Goal: Information Seeking & Learning: Learn about a topic

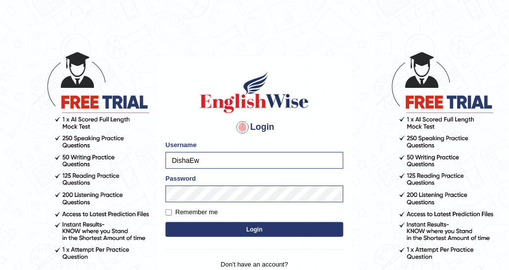
click at [256, 224] on button "Login" at bounding box center [254, 229] width 178 height 15
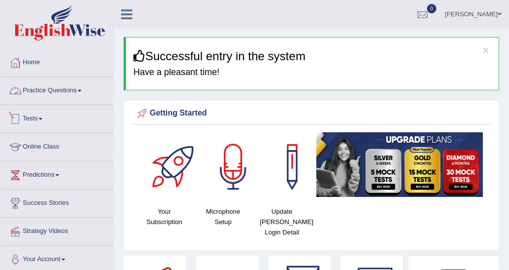
drag, startPoint x: 0, startPoint y: 0, endPoint x: 84, endPoint y: 94, distance: 126.6
click at [84, 94] on link "Practice Questions" at bounding box center [56, 89] width 113 height 25
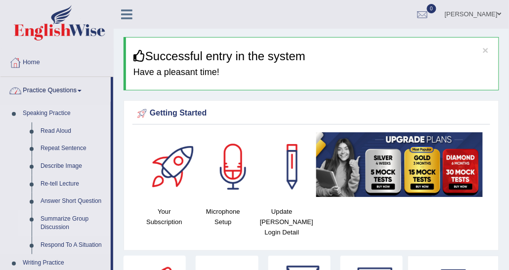
scroll to position [110, 0]
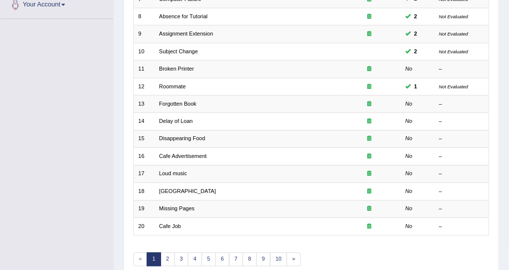
scroll to position [295, 0]
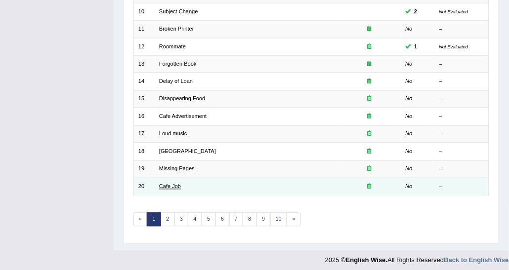
click at [166, 184] on link "Cafe Job" at bounding box center [170, 187] width 22 height 6
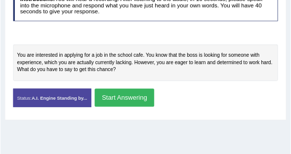
scroll to position [198, 0]
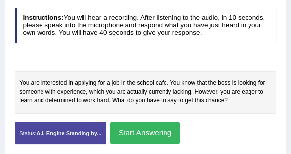
drag, startPoint x: 476, startPoint y: 1, endPoint x: 82, endPoint y: 47, distance: 396.8
click at [82, 47] on div "Instructions: You will hear a recording. After listening to the audio, in 10 se…" at bounding box center [145, 79] width 266 height 152
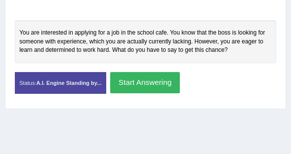
scroll to position [254, 0]
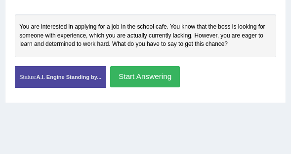
click at [142, 70] on button "Start Answering" at bounding box center [145, 76] width 70 height 21
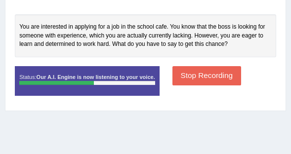
click at [193, 67] on button "Stop Recording" at bounding box center [206, 75] width 69 height 19
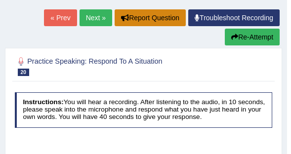
scroll to position [113, 0]
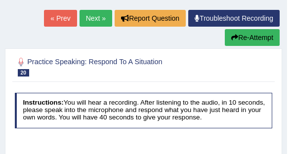
click at [85, 14] on link "Next »" at bounding box center [96, 18] width 33 height 17
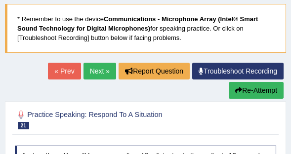
scroll to position [56, 0]
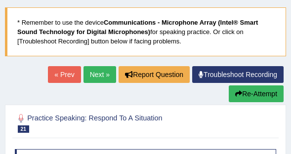
click at [105, 71] on link "Next »" at bounding box center [99, 74] width 33 height 17
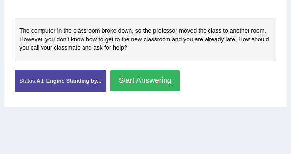
scroll to position [282, 0]
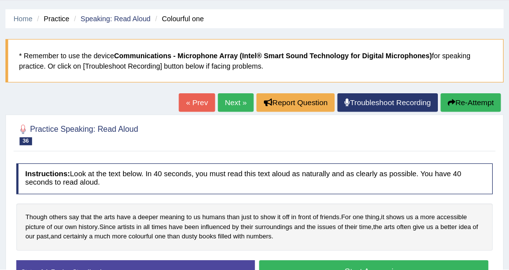
scroll to position [28, 0]
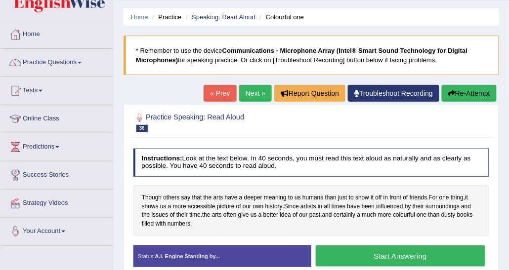
drag, startPoint x: 0, startPoint y: 0, endPoint x: 157, endPoint y: 87, distance: 179.1
click at [157, 86] on div "Home Practice Speaking: Read Aloud Colourful one * Remember to use the device C…" at bounding box center [311, 219] width 395 height 494
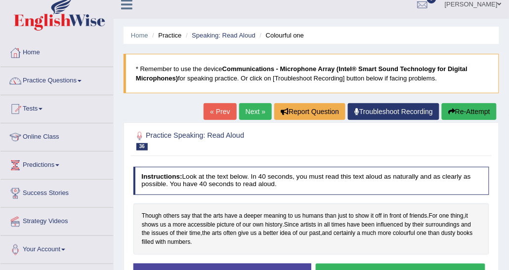
scroll to position [0, 0]
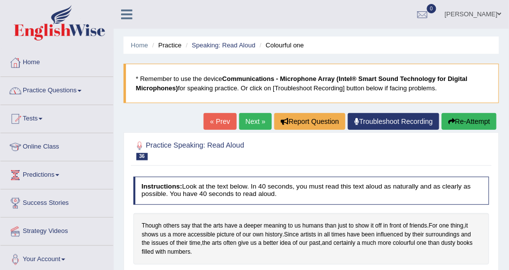
click at [97, 93] on link "Practice Questions" at bounding box center [56, 89] width 113 height 25
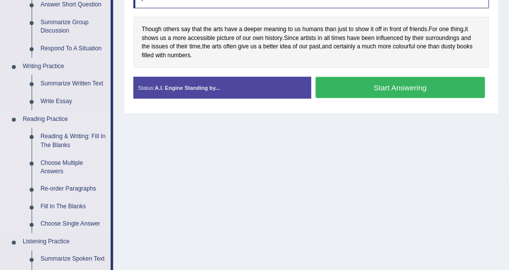
scroll to position [198, 0]
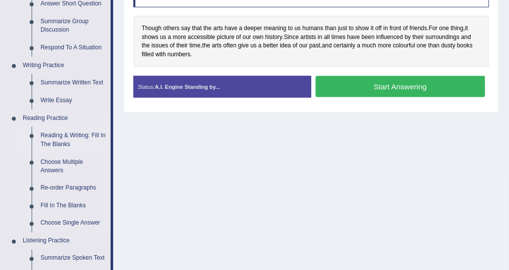
click at [56, 137] on link "Reading & Writing: Fill In The Blanks" at bounding box center [73, 140] width 75 height 26
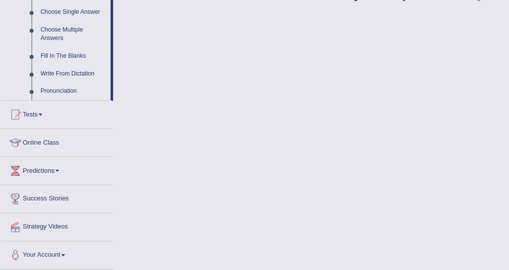
scroll to position [484, 0]
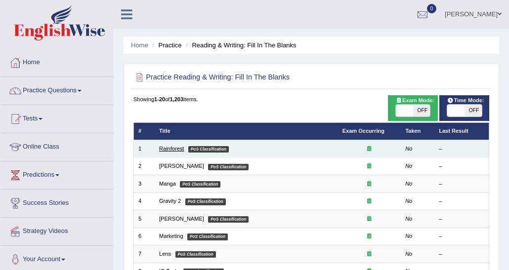
click at [169, 146] on link "Rainforest" at bounding box center [171, 149] width 25 height 6
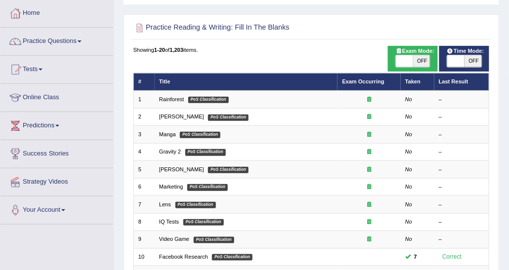
scroll to position [49, 0]
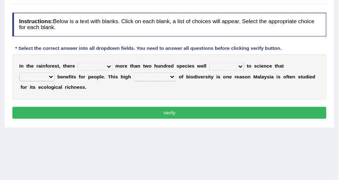
scroll to position [112, 0]
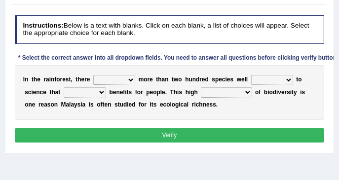
drag, startPoint x: 483, startPoint y: 0, endPoint x: 174, endPoint y: 35, distance: 310.6
click at [174, 35] on h4 "Instructions: Below is a text with blanks. Click on each blank, a list of choic…" at bounding box center [170, 29] width 310 height 28
click at [101, 77] on select "have can be has is" at bounding box center [114, 80] width 42 height 10
click at [165, 64] on div "Instructions: Below is a text with blanks. Click on each blank, a list of choic…" at bounding box center [169, 80] width 314 height 138
click at [274, 78] on select "knowing known knew know" at bounding box center [272, 80] width 42 height 10
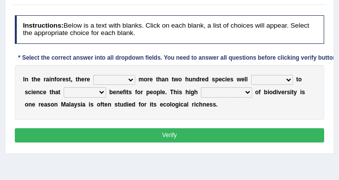
drag, startPoint x: 79, startPoint y: 93, endPoint x: 71, endPoint y: 147, distance: 54.8
click at [71, 147] on div "Instructions: Below is a text with blanks. Click on each blank, a list of choic…" at bounding box center [169, 80] width 314 height 138
click at [130, 98] on div "I n t h e r a i n f o r e s t , t h e r e have can be has is m o r e t h a n t …" at bounding box center [170, 92] width 310 height 55
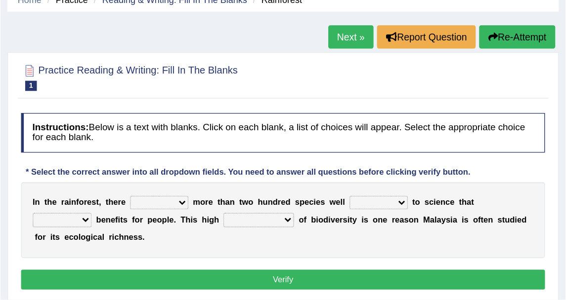
scroll to position [46, 0]
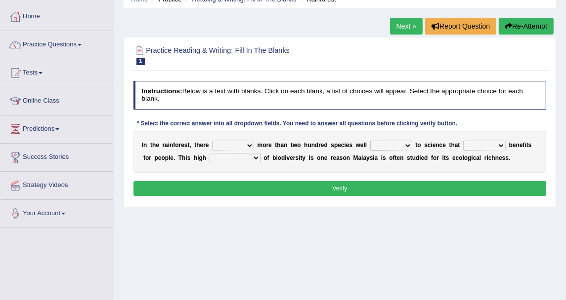
drag, startPoint x: 296, startPoint y: 0, endPoint x: 238, endPoint y: 68, distance: 89.3
click at [238, 68] on div "Practice Reading & Writing: Fill In The Blanks 1 Rainforest" at bounding box center [339, 56] width 417 height 29
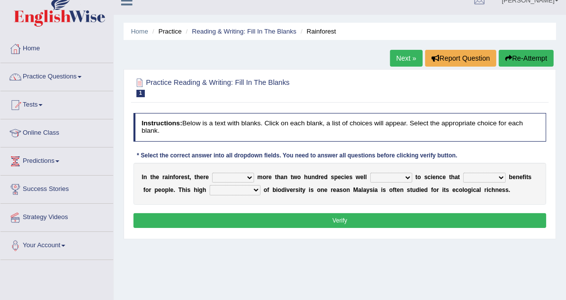
scroll to position [0, 0]
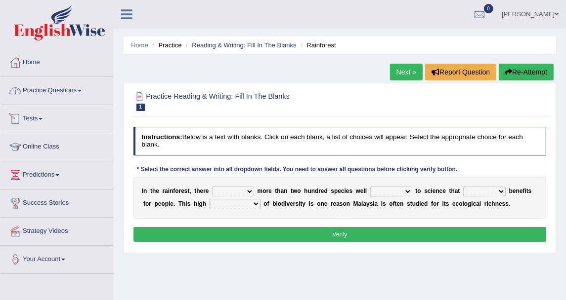
click at [43, 93] on link "Practice Questions" at bounding box center [56, 89] width 113 height 25
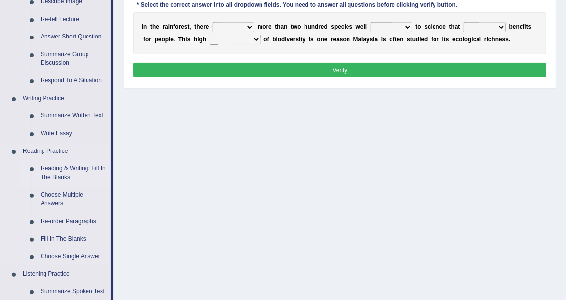
scroll to position [219, 0]
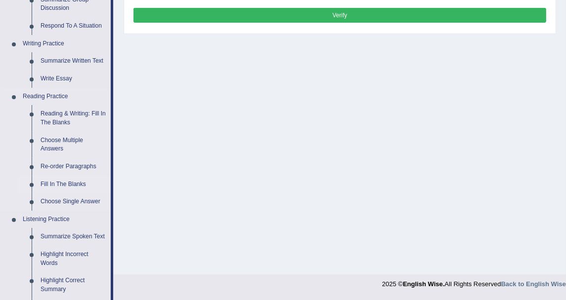
click at [66, 182] on link "Fill In The Blanks" at bounding box center [73, 185] width 75 height 18
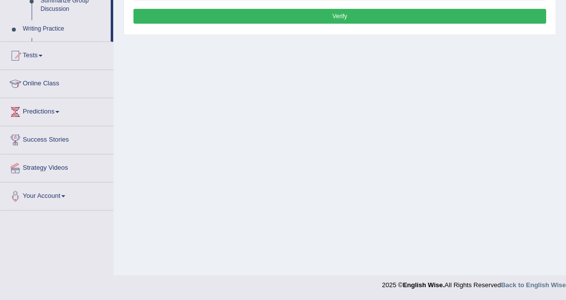
scroll to position [477, 0]
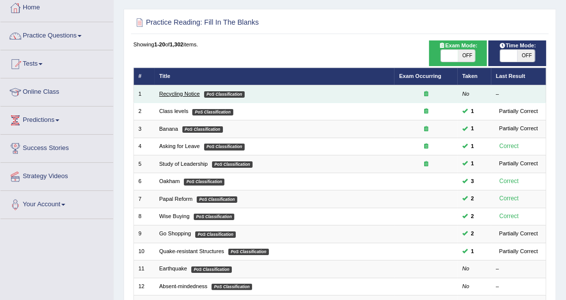
click at [177, 93] on link "Recycling Notice" at bounding box center [179, 94] width 41 height 6
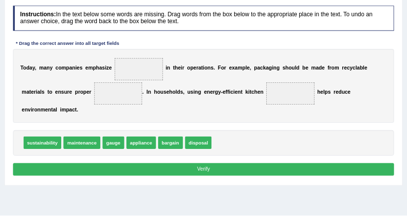
scroll to position [121, 0]
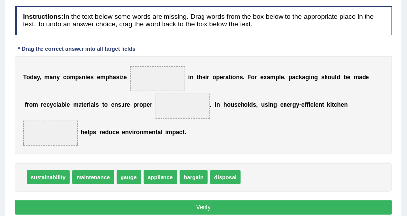
drag, startPoint x: 534, startPoint y: 1, endPoint x: 144, endPoint y: 44, distance: 392.6
click at [144, 44] on div "Instructions: In the text below some words are missing. Drag words from the box…" at bounding box center [203, 111] width 382 height 219
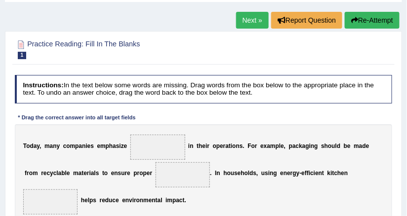
scroll to position [41, 0]
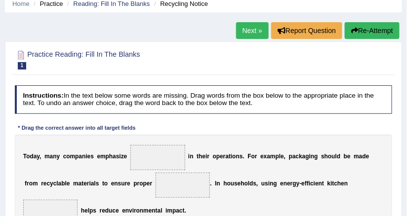
click at [226, 104] on h4 "Instructions: In the text below some words are missing. Drag words from the box…" at bounding box center [204, 99] width 378 height 28
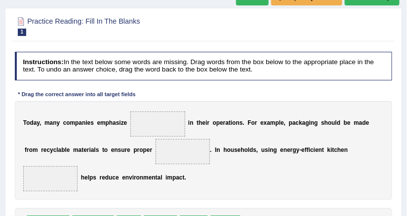
scroll to position [81, 0]
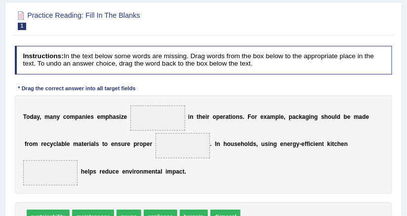
click at [217, 85] on div "Instructions: In the text below some words are missing. Drag words from the box…" at bounding box center [203, 151] width 382 height 219
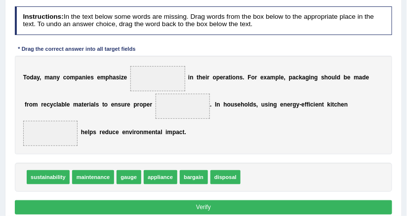
scroll to position [160, 0]
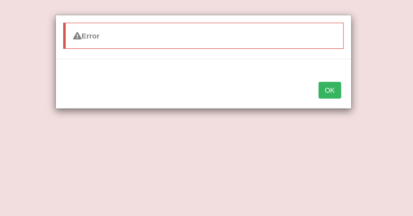
click at [322, 94] on button "OK" at bounding box center [330, 90] width 23 height 17
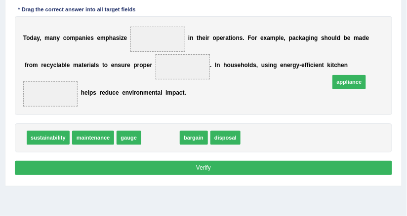
drag, startPoint x: 167, startPoint y: 118, endPoint x: 390, endPoint y: 52, distance: 231.8
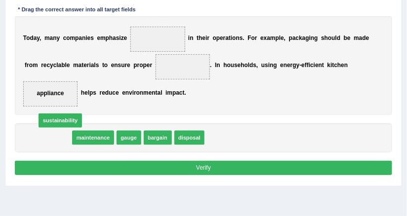
drag, startPoint x: 54, startPoint y: 119, endPoint x: 68, endPoint y: 100, distance: 23.3
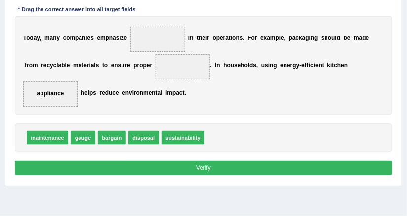
click at [161, 82] on div "T o d a y , m a n y c o m p a n i e s e m p h a s i z e i n t h e i r o p e r a…" at bounding box center [204, 65] width 378 height 99
click at [263, 54] on div "T o d a y , m a n y c o m p a n i e s e m p h a s i z e i n t h e i r o p e r a…" at bounding box center [204, 65] width 378 height 99
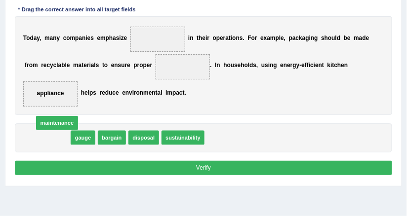
drag, startPoint x: 56, startPoint y: 122, endPoint x: 67, endPoint y: 105, distance: 20.7
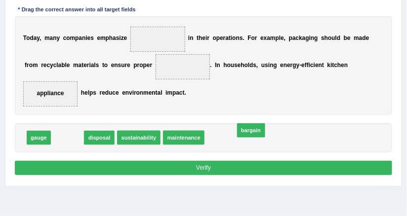
drag, startPoint x: 61, startPoint y: 125, endPoint x: 277, endPoint y: 117, distance: 216.0
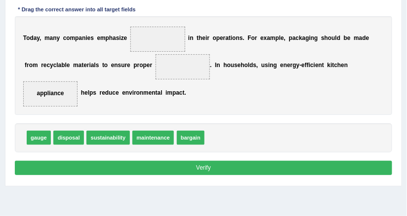
click at [275, 82] on div "T o d a y , m a n y c o m p a n i e s e m p h a s i z e i n t h e i r o p e r a…" at bounding box center [204, 65] width 378 height 99
click at [329, 16] on div "T o d a y , m a n y c o m p a n i e s e m p h a s i z e i n t h e i r o p e r a…" at bounding box center [204, 65] width 378 height 99
drag, startPoint x: 256, startPoint y: 54, endPoint x: 267, endPoint y: 59, distance: 12.1
click at [267, 59] on div "T o d a y , m a n y c o m p a n i e s e m p h a s i z e i n t h e i r o p e r a…" at bounding box center [204, 65] width 378 height 99
drag, startPoint x: 37, startPoint y: 117, endPoint x: 76, endPoint y: 101, distance: 42.1
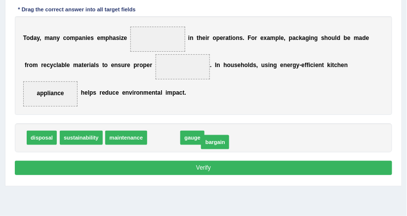
drag, startPoint x: 161, startPoint y: 123, endPoint x: 222, endPoint y: 129, distance: 61.0
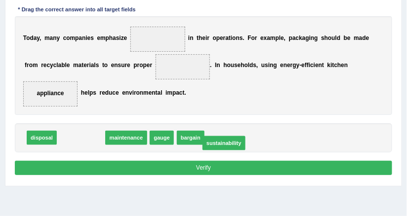
drag, startPoint x: 81, startPoint y: 123, endPoint x: 249, endPoint y: 129, distance: 168.1
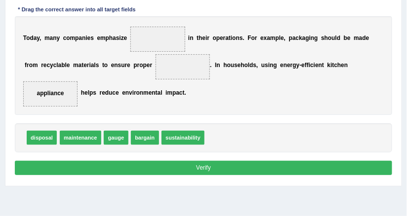
click at [145, 92] on div "T o d a y , m a n y c o m p a n i e s e m p h a s i z e i n t h e i r o p e r a…" at bounding box center [204, 65] width 378 height 99
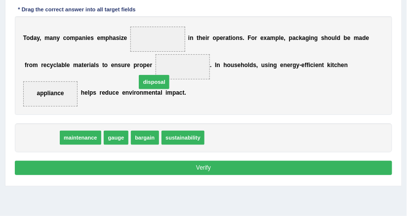
drag, startPoint x: 36, startPoint y: 123, endPoint x: 168, endPoint y: 58, distance: 147.6
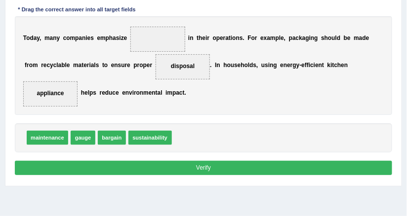
click at [200, 78] on div "T o d a y , m a n y c o m p a n i e s e m p h a s i z e i n t h e i r o p e r a…" at bounding box center [204, 65] width 378 height 99
drag, startPoint x: 166, startPoint y: 63, endPoint x: 196, endPoint y: 128, distance: 71.6
click at [208, 124] on div "maintenance gauge bargain sustainability disposal" at bounding box center [204, 137] width 378 height 29
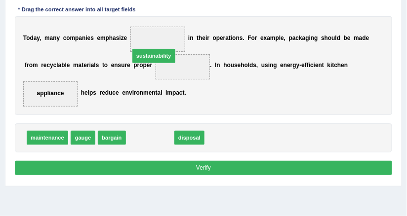
drag, startPoint x: 138, startPoint y: 118, endPoint x: 142, endPoint y: 21, distance: 96.9
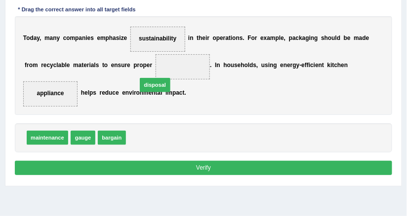
drag, startPoint x: 136, startPoint y: 121, endPoint x: 150, endPoint y: 59, distance: 63.7
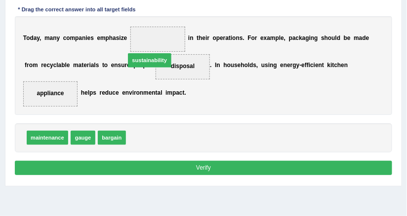
drag, startPoint x: 149, startPoint y: 115, endPoint x: 148, endPoint y: 23, distance: 92.4
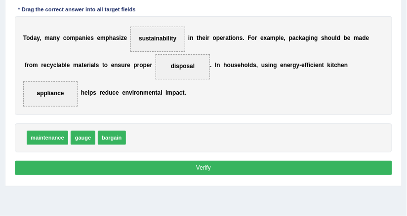
click at [204, 161] on button "Verify" at bounding box center [204, 168] width 378 height 14
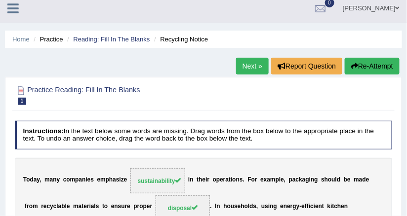
scroll to position [0, 0]
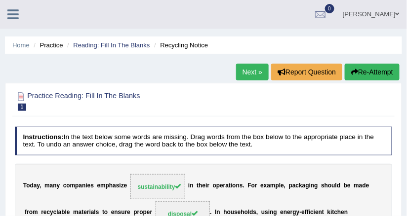
click at [251, 70] on link "Next »" at bounding box center [252, 72] width 33 height 17
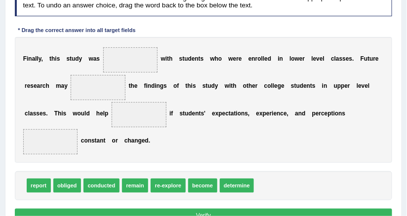
scroll to position [163, 0]
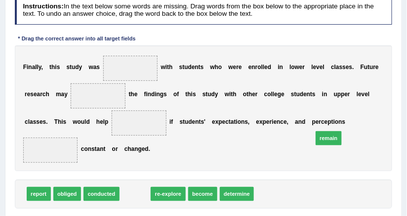
drag, startPoint x: 138, startPoint y: 176, endPoint x: 356, endPoint y: 116, distance: 225.9
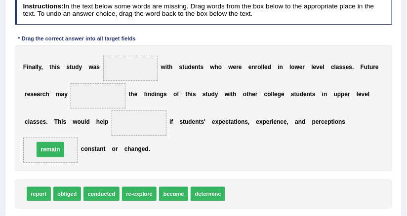
click at [217, 139] on div "F i n a l l y , t h i s s t u d y w a s w i t h s t u d e n t s w h o w e r e e…" at bounding box center [204, 108] width 378 height 126
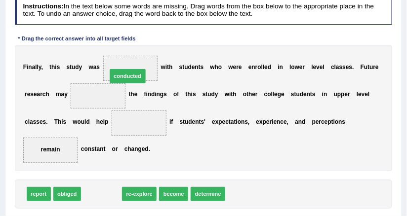
drag, startPoint x: 92, startPoint y: 179, endPoint x: 123, endPoint y: 41, distance: 142.1
click at [123, 41] on div "Instructions: In the text below some words are missing. Drag words from the box…" at bounding box center [203, 115] width 382 height 246
drag, startPoint x: 105, startPoint y: 179, endPoint x: 136, endPoint y: 52, distance: 130.6
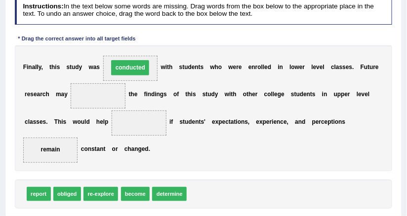
click at [233, 95] on b "h" at bounding box center [234, 94] width 3 height 7
click at [125, 100] on div "F i n a l l y , t h i s s t u d y w a s conducted w i t h s t u d e n t s w h o…" at bounding box center [204, 108] width 378 height 126
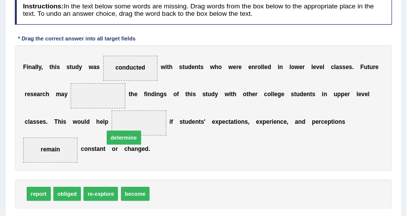
drag, startPoint x: 153, startPoint y: 178, endPoint x: 90, endPoint y: 114, distance: 89.8
click at [183, 143] on div "F i n a l l y , t h i s s t u d y w a s conducted w i t h s t u d e n t s w h o…" at bounding box center [204, 108] width 378 height 126
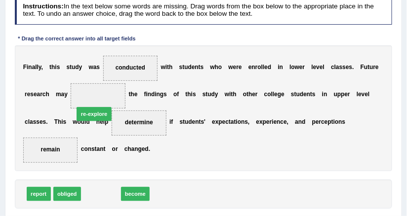
drag, startPoint x: 108, startPoint y: 179, endPoint x: 100, endPoint y: 84, distance: 94.7
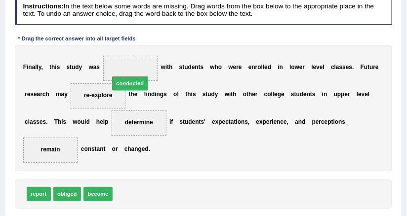
drag, startPoint x: 117, startPoint y: 179, endPoint x: 114, endPoint y: 49, distance: 130.0
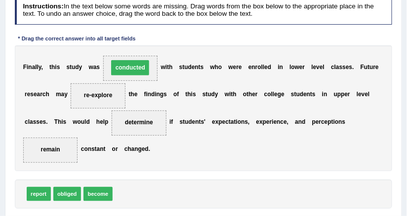
click at [210, 105] on div "F i n a l l y , t h i s s t u d y w a s conducted w i t h s t u d e n t s w h o…" at bounding box center [204, 108] width 378 height 126
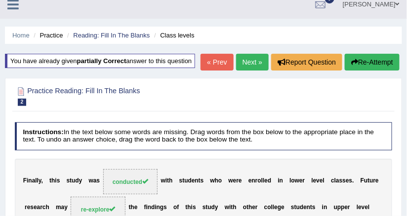
scroll to position [0, 0]
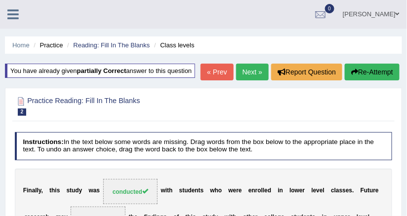
click at [261, 69] on link "Next »" at bounding box center [252, 72] width 33 height 17
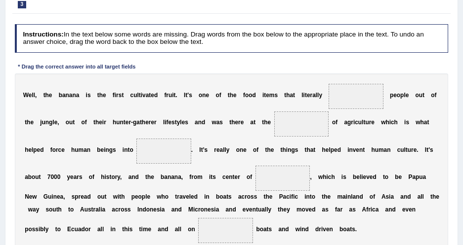
scroll to position [179, 0]
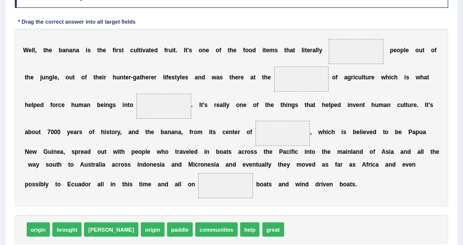
click at [386, 68] on div "W e l l , t h e b a n a n a i s t h e f i r s t c u l t i v a t e d f r u i t .…" at bounding box center [232, 118] width 434 height 179
click at [223, 111] on div "W e l l , t h e b a n a n a i s t h e f i r s t c u l t i v a t e d f r u i t .…" at bounding box center [232, 118] width 434 height 179
drag, startPoint x: 67, startPoint y: 229, endPoint x: 369, endPoint y: 21, distance: 366.2
click at [369, 21] on div "Instructions: In the text below some words are missing. Drag words from the box…" at bounding box center [231, 124] width 438 height 299
drag, startPoint x: 72, startPoint y: 226, endPoint x: 66, endPoint y: 173, distance: 53.2
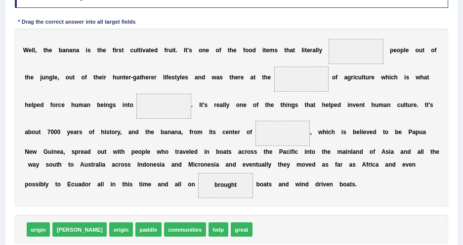
drag, startPoint x: 60, startPoint y: 186, endPoint x: 260, endPoint y: 107, distance: 214.6
click at [288, 95] on div "W e l l , t h e b a n a n a i s t h e f i r s t c u l t i v a t e d f r u i t .…" at bounding box center [232, 118] width 434 height 179
drag, startPoint x: 63, startPoint y: 185, endPoint x: 385, endPoint y: 24, distance: 360.7
click at [385, 24] on div "Instructions: In the text below some words are missing. Drag words from the box…" at bounding box center [231, 124] width 438 height 299
drag, startPoint x: 54, startPoint y: 192, endPoint x: 63, endPoint y: 183, distance: 12.6
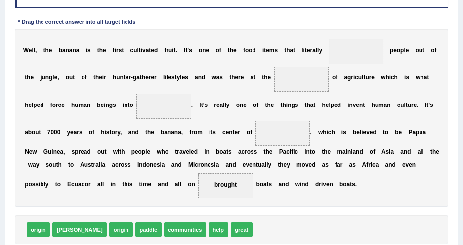
click at [198, 183] on span "brought" at bounding box center [225, 185] width 55 height 25
drag, startPoint x: 63, startPoint y: 183, endPoint x: 119, endPoint y: 85, distance: 112.9
drag, startPoint x: 115, startPoint y: 109, endPoint x: 205, endPoint y: 93, distance: 91.9
click at [206, 93] on div "W e l l , t h e b a n a n a i s t h e f i r s t c u l t i v a t e d f r u i t .…" at bounding box center [232, 118] width 434 height 179
drag, startPoint x: 97, startPoint y: 106, endPoint x: 110, endPoint y: 106, distance: 12.4
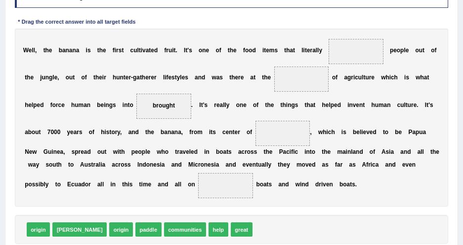
click at [136, 106] on span "brought" at bounding box center [163, 106] width 55 height 25
drag, startPoint x: 110, startPoint y: 106, endPoint x: 368, endPoint y: 34, distance: 268.3
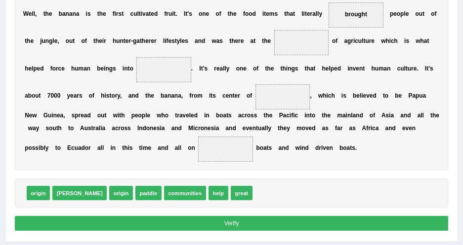
scroll to position [224, 0]
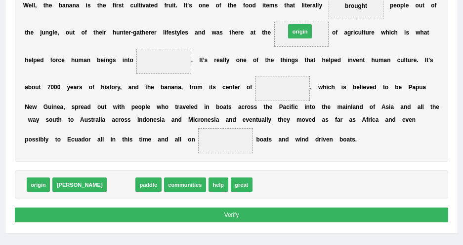
drag, startPoint x: 92, startPoint y: 182, endPoint x: 303, endPoint y: 1, distance: 277.4
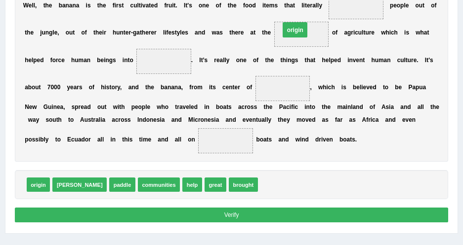
drag, startPoint x: 332, startPoint y: 7, endPoint x: 261, endPoint y: 36, distance: 77.0
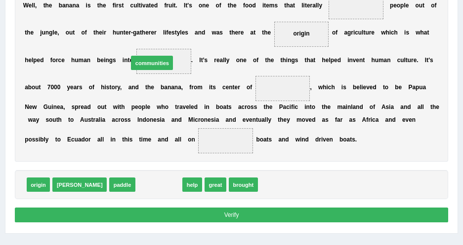
drag, startPoint x: 135, startPoint y: 178, endPoint x: 127, endPoint y: 37, distance: 141.5
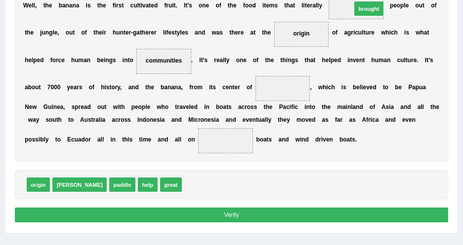
drag, startPoint x: 155, startPoint y: 181, endPoint x: 360, endPoint y: -28, distance: 293.4
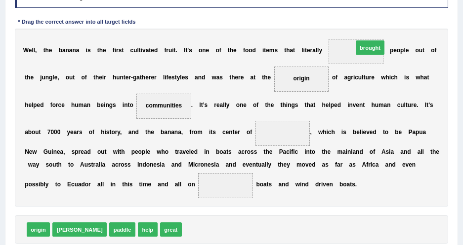
drag, startPoint x: 162, startPoint y: 233, endPoint x: 363, endPoint y: 18, distance: 294.6
click at [363, 18] on div "Instructions: In the text below some words are missing. Drag words from the box…" at bounding box center [231, 124] width 438 height 299
drag, startPoint x: 166, startPoint y: 189, endPoint x: 194, endPoint y: 119, distance: 75.7
click at [255, 138] on span "brought" at bounding box center [282, 133] width 55 height 25
drag, startPoint x: 196, startPoint y: 135, endPoint x: 360, endPoint y: 40, distance: 189.7
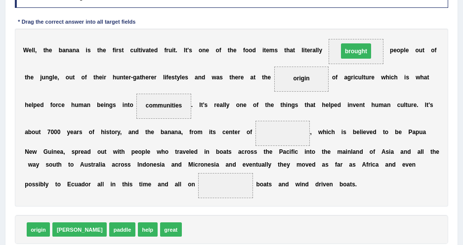
click at [255, 131] on span at bounding box center [282, 133] width 55 height 25
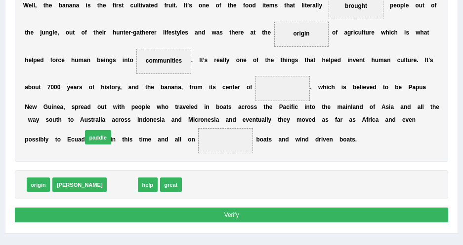
drag, startPoint x: 91, startPoint y: 184, endPoint x: 62, endPoint y: 123, distance: 66.9
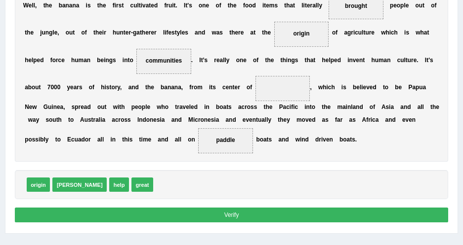
click at [147, 152] on div "W e l l , t h e b a n a n a i s t h e f i r s t c u l t i v a t e d f r u i t .…" at bounding box center [232, 73] width 434 height 179
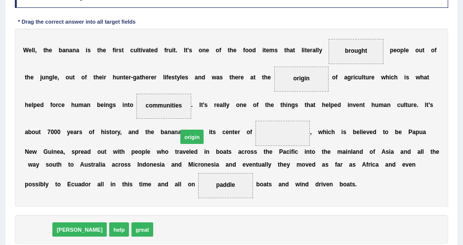
drag, startPoint x: 41, startPoint y: 229, endPoint x: 224, endPoint y: 116, distance: 215.8
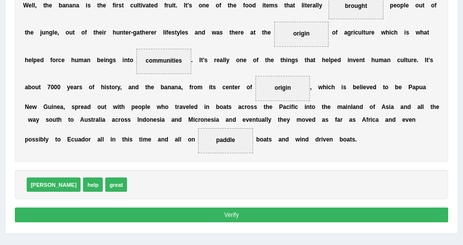
click at [139, 215] on button "Verify" at bounding box center [232, 215] width 434 height 14
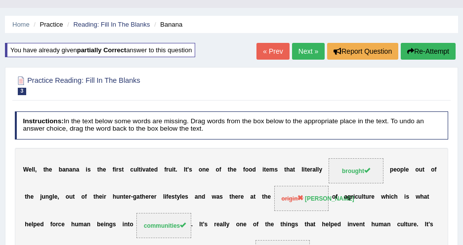
scroll to position [5, 0]
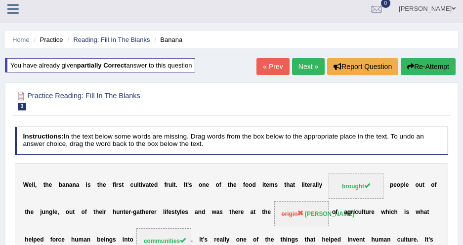
click at [307, 73] on link "Next »" at bounding box center [308, 66] width 33 height 17
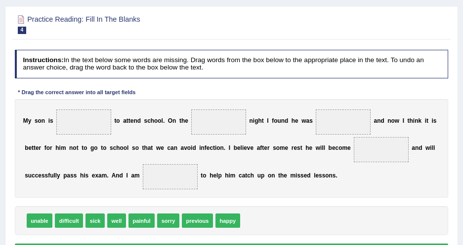
scroll to position [134, 0]
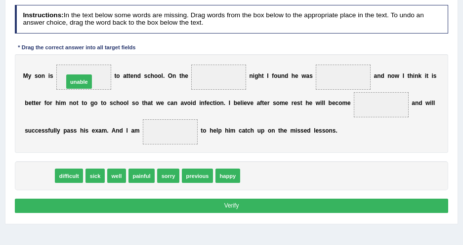
drag, startPoint x: 41, startPoint y: 174, endPoint x: 90, endPoint y: 60, distance: 123.7
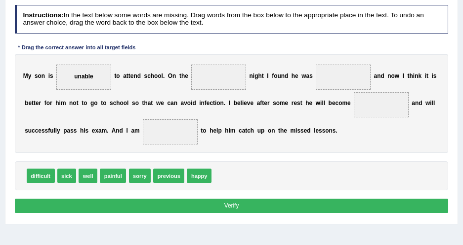
click at [191, 175] on span "happy" at bounding box center [199, 176] width 25 height 14
drag, startPoint x: 173, startPoint y: 172, endPoint x: 222, endPoint y: 57, distance: 125.5
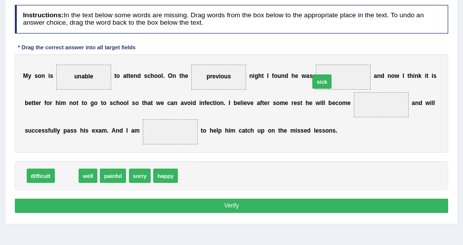
drag, startPoint x: 70, startPoint y: 176, endPoint x: 372, endPoint y: 65, distance: 322.5
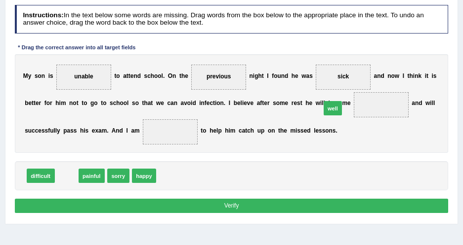
drag, startPoint x: 65, startPoint y: 170, endPoint x: 378, endPoint y: 91, distance: 322.5
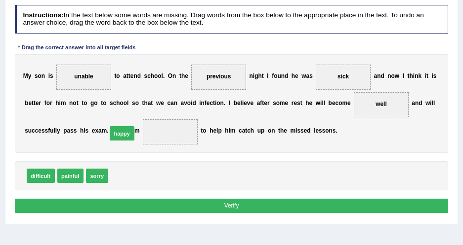
drag, startPoint x: 127, startPoint y: 174, endPoint x: 127, endPoint y: 123, distance: 50.4
click at [208, 205] on button "Verify" at bounding box center [232, 206] width 434 height 14
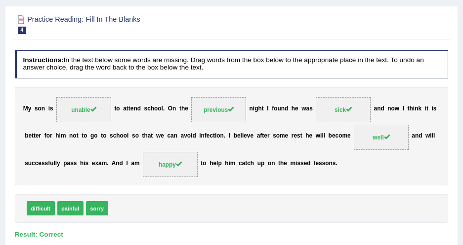
scroll to position [0, 0]
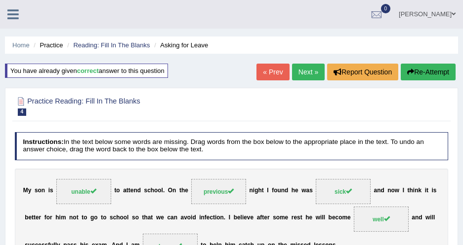
click at [296, 72] on link "Next »" at bounding box center [308, 72] width 33 height 17
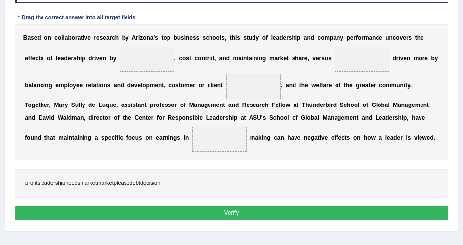
scroll to position [184, 0]
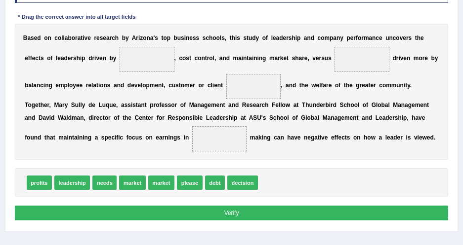
click at [291, 138] on b "a" at bounding box center [292, 137] width 3 height 7
click at [215, 149] on div "B a s e d o n c o l l a b o r a t i v e r e s e a r c h b y A r i z o n a ' s t…" at bounding box center [232, 92] width 434 height 137
drag, startPoint x: 236, startPoint y: 179, endPoint x: 206, endPoint y: 70, distance: 113.1
click at [277, 98] on div "B a s e d o n c o l l a b o r a t i v e r e s e a r c h b y A r i z o n a ' s t…" at bounding box center [232, 92] width 434 height 137
click at [79, 182] on span "leadership" at bounding box center [72, 183] width 36 height 14
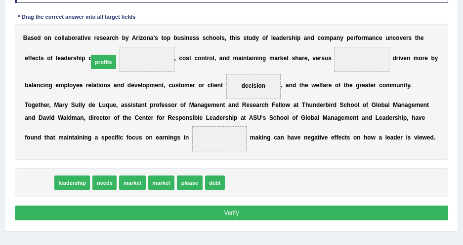
drag, startPoint x: 43, startPoint y: 183, endPoint x: 119, endPoint y: 41, distance: 161.5
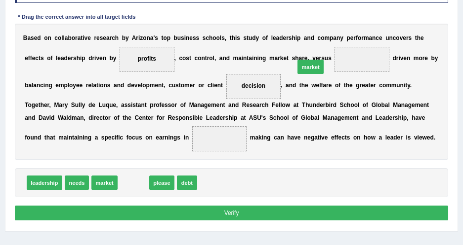
drag, startPoint x: 138, startPoint y: 181, endPoint x: 347, endPoint y: 44, distance: 249.3
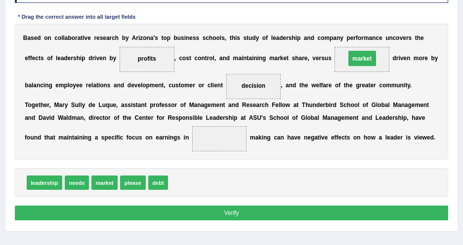
click at [207, 131] on div "B a s e d o n c o l l a b o r a t i v e r e s e a r c h b y A r i z o n a ' s t…" at bounding box center [232, 92] width 434 height 137
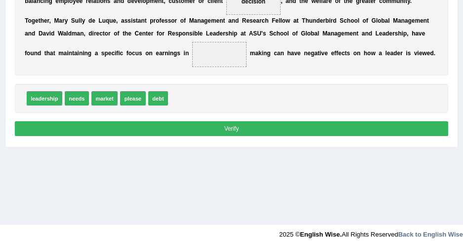
scroll to position [273, 0]
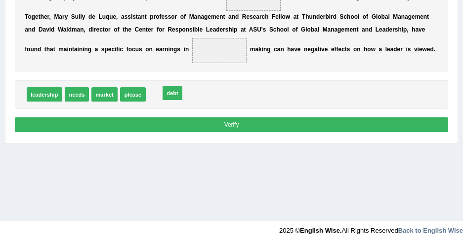
drag, startPoint x: 150, startPoint y: 94, endPoint x: 167, endPoint y: 91, distance: 17.0
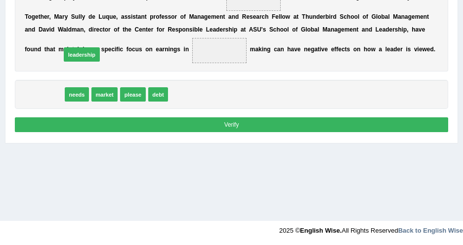
drag, startPoint x: 44, startPoint y: 88, endPoint x: 88, endPoint y: 40, distance: 65.0
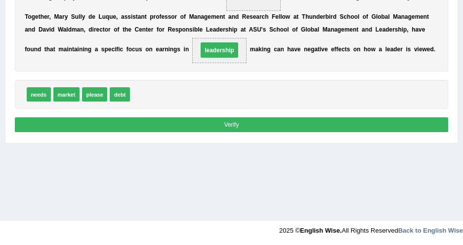
click at [180, 66] on div "B a s e d o n c o l l a b o r a t i v e r e s e a r c h b y A r i z o n a ' s t…" at bounding box center [232, 3] width 434 height 137
click at [208, 123] on button "Verify" at bounding box center [232, 125] width 434 height 14
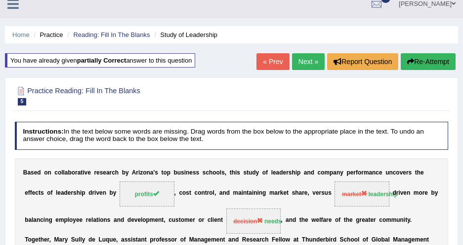
scroll to position [10, 0]
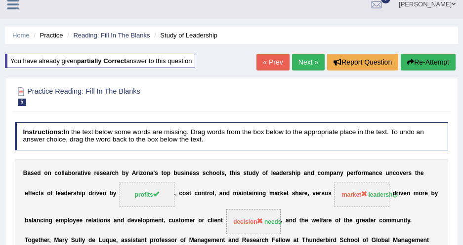
click at [288, 67] on div "« Prev Next » Report Question Re-Attempt" at bounding box center [357, 63] width 202 height 19
click at [304, 63] on link "Next »" at bounding box center [308, 62] width 33 height 17
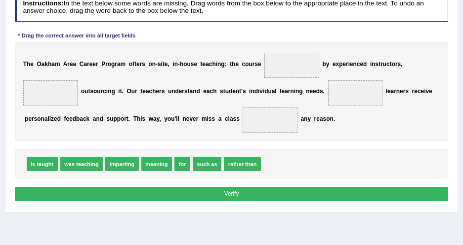
scroll to position [134, 0]
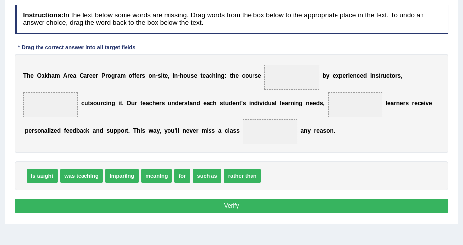
click at [240, 153] on div "Instructions: In the text below some words are missing. Drag words from the box…" at bounding box center [231, 110] width 438 height 219
drag, startPoint x: 172, startPoint y: 170, endPoint x: 173, endPoint y: 127, distance: 43.0
click at [258, 126] on div "T h e O [PERSON_NAME] C a r e e r P r o g r a m o f f e r s o n - s i t e , i n…" at bounding box center [232, 103] width 434 height 99
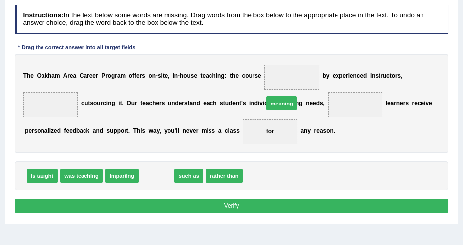
drag, startPoint x: 162, startPoint y: 174, endPoint x: 312, endPoint y: 89, distance: 171.9
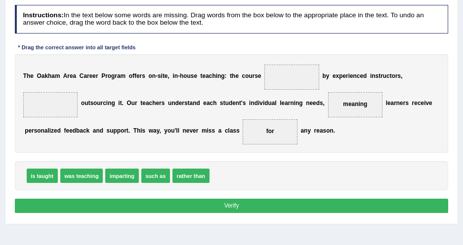
click at [338, 94] on div "T h e O a k h a m A r e a C a r e e r P r o g r a m o f f e r s o n - s i t e ,…" at bounding box center [232, 103] width 434 height 99
drag, startPoint x: 380, startPoint y: 119, endPoint x: 358, endPoint y: 54, distance: 68.4
click at [371, 51] on div "Instructions: In the text below some words are missing. Drag words from the box…" at bounding box center [231, 110] width 438 height 219
drag, startPoint x: 52, startPoint y: 173, endPoint x: 326, endPoint y: 57, distance: 297.7
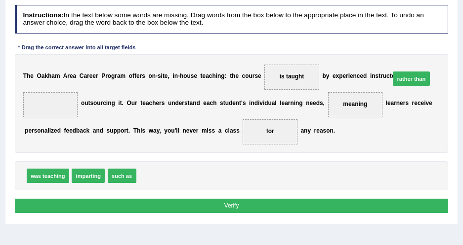
drag, startPoint x: 152, startPoint y: 177, endPoint x: 451, endPoint y: 63, distance: 320.5
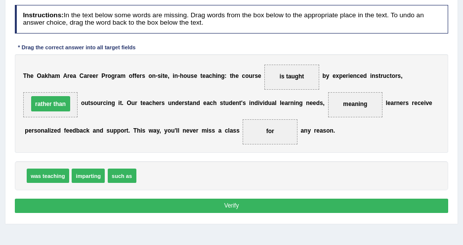
drag, startPoint x: 399, startPoint y: 111, endPoint x: 347, endPoint y: 82, distance: 59.3
click at [398, 111] on div "T h e O a k h a m A r e a C a r e e r P r o g r a m o f f e r s o n - s i t e ,…" at bounding box center [232, 103] width 434 height 99
click at [253, 206] on button "Verify" at bounding box center [232, 206] width 434 height 14
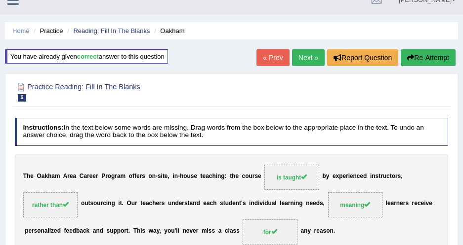
scroll to position [0, 0]
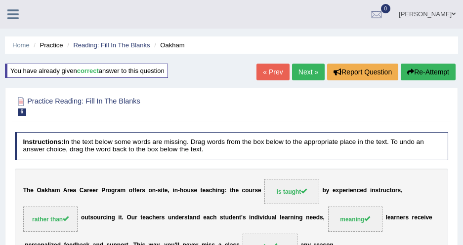
click at [296, 69] on link "Next »" at bounding box center [308, 72] width 33 height 17
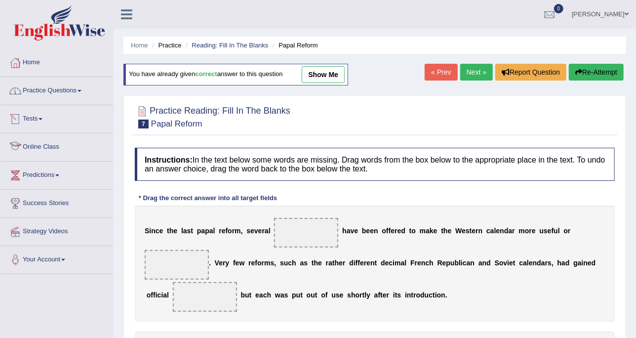
click at [63, 86] on link "Practice Questions" at bounding box center [56, 89] width 113 height 25
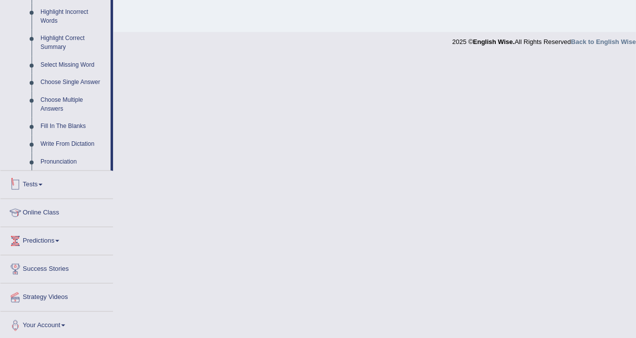
click at [45, 178] on link "Tests" at bounding box center [56, 183] width 113 height 25
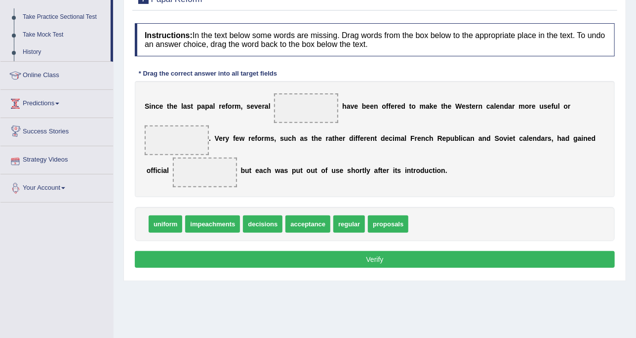
scroll to position [108, 0]
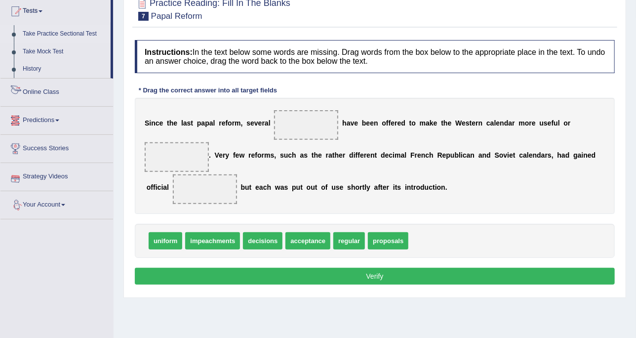
click at [64, 30] on link "Take Practice Sectional Test" at bounding box center [64, 34] width 92 height 18
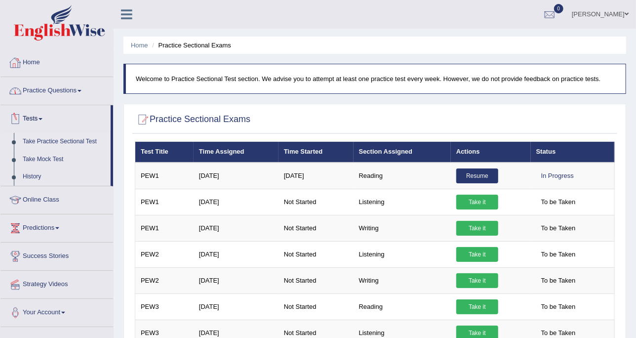
click at [60, 92] on link "Practice Questions" at bounding box center [56, 89] width 113 height 25
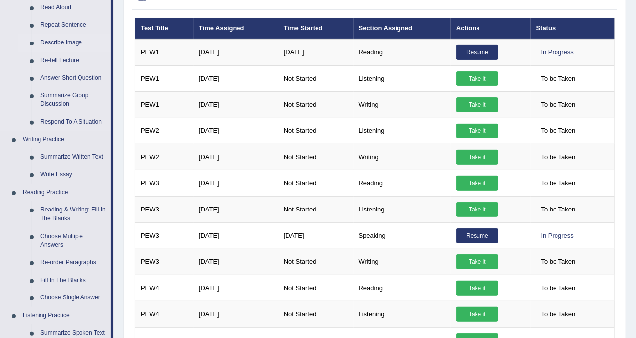
scroll to position [185, 0]
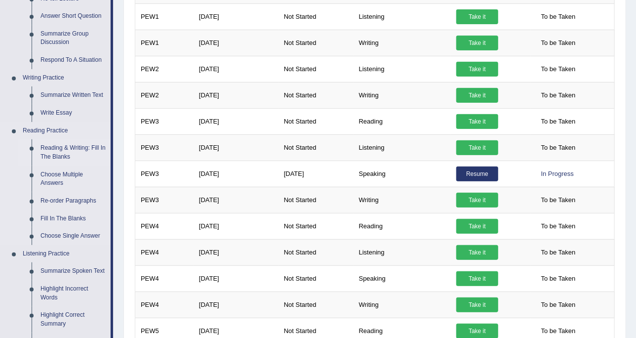
click at [68, 150] on link "Reading & Writing: Fill In The Blanks" at bounding box center [73, 152] width 75 height 26
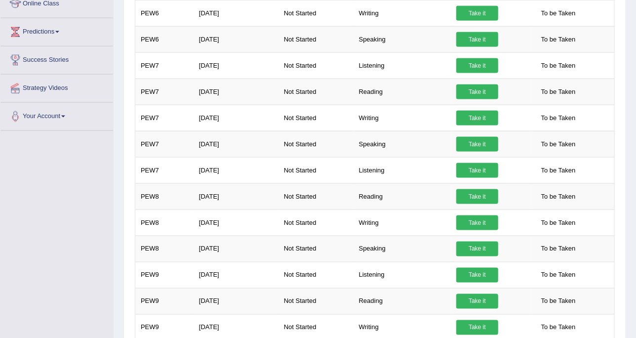
scroll to position [618, 0]
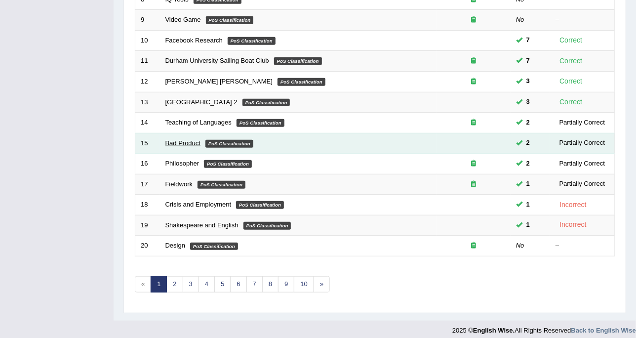
click at [188, 141] on link "Bad Product" at bounding box center [183, 142] width 36 height 7
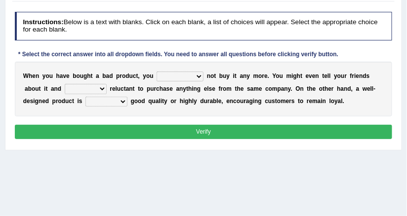
scroll to position [102, 0]
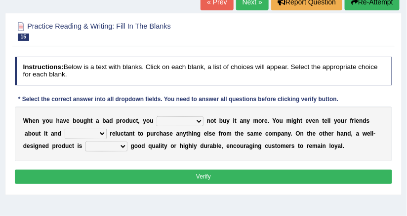
click at [184, 120] on select "would have should have should" at bounding box center [180, 122] width 47 height 10
click at [197, 88] on div "Instructions: Below is a text with blanks. Click on each blank, a list of choic…" at bounding box center [203, 122] width 382 height 138
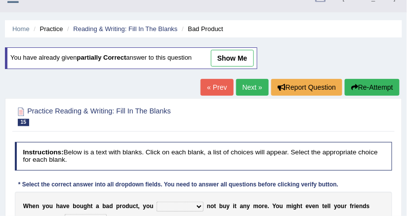
scroll to position [0, 0]
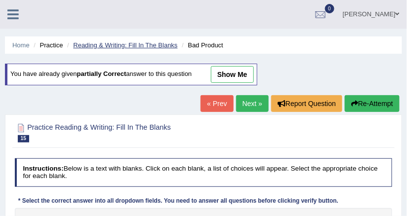
click at [152, 42] on link "Reading & Writing: Fill In The Blanks" at bounding box center [125, 44] width 104 height 7
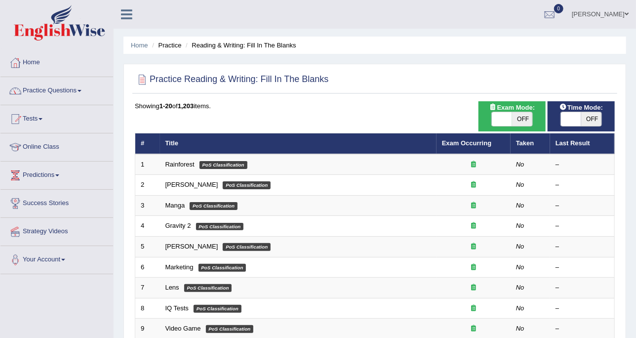
drag, startPoint x: 358, startPoint y: 0, endPoint x: 50, endPoint y: 93, distance: 321.4
click at [50, 93] on link "Practice Questions" at bounding box center [56, 89] width 113 height 25
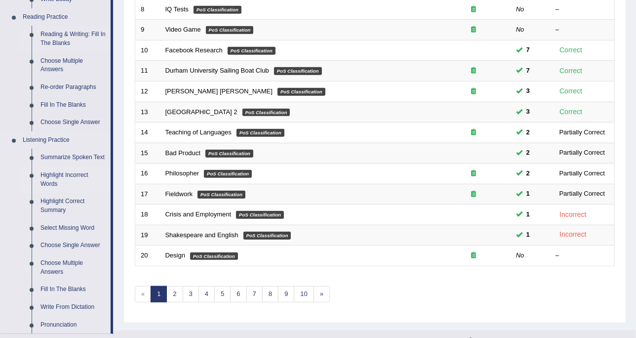
scroll to position [185, 0]
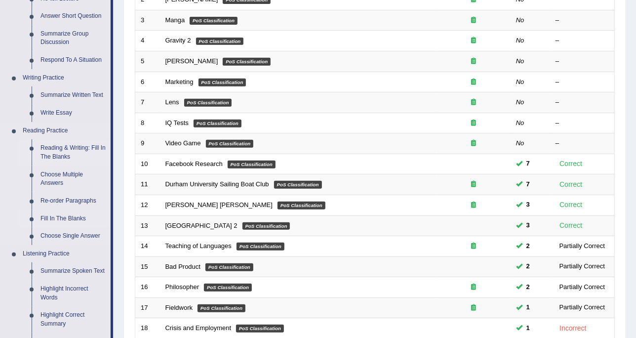
click at [73, 215] on link "Fill In The Blanks" at bounding box center [73, 219] width 75 height 18
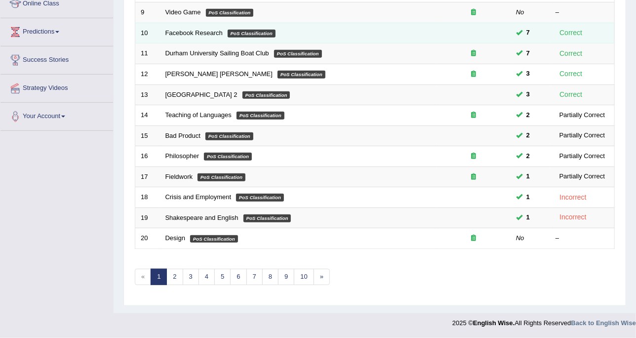
scroll to position [461, 0]
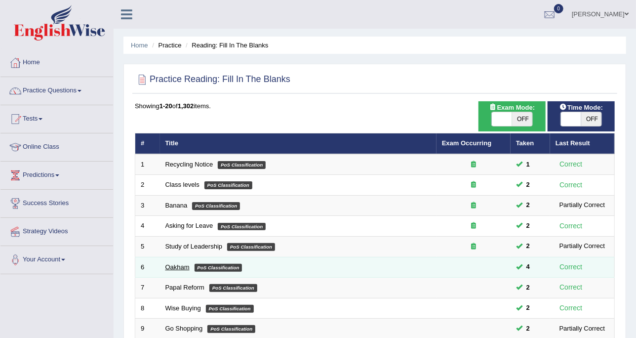
scroll to position [311, 0]
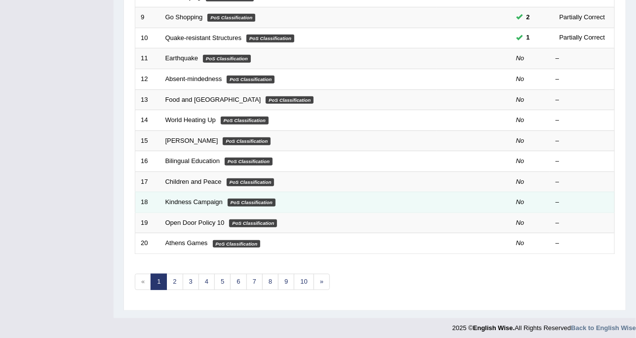
click at [192, 204] on td "Kindness Campaign PoS Classification" at bounding box center [298, 202] width 277 height 21
click at [198, 201] on link "Kindness Campaign" at bounding box center [193, 201] width 57 height 7
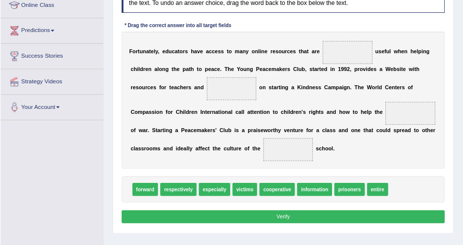
scroll to position [141, 0]
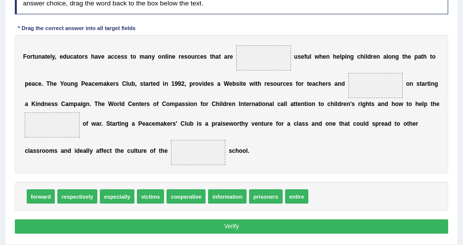
drag, startPoint x: 494, startPoint y: 33, endPoint x: 230, endPoint y: 33, distance: 264.3
click at [230, 33] on div "Instructions: In the text below some words are missing. Drag words from the box…" at bounding box center [231, 111] width 438 height 259
click at [201, 168] on div "F o r t u n a t e l y , e d u c a t o r s h a v e a c c e s s t o m a n y o n l…" at bounding box center [232, 104] width 434 height 139
drag, startPoint x: 281, startPoint y: 199, endPoint x: 71, endPoint y: 154, distance: 214.8
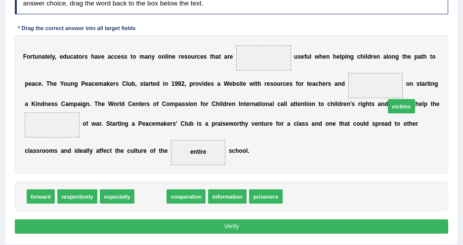
drag, startPoint x: 151, startPoint y: 196, endPoint x: 448, endPoint y: 89, distance: 315.0
click at [448, 89] on div "Instructions: In the text below some words are missing. Drag words from the box…" at bounding box center [231, 111] width 438 height 259
drag, startPoint x: 144, startPoint y: 200, endPoint x: 450, endPoint y: 106, distance: 320.3
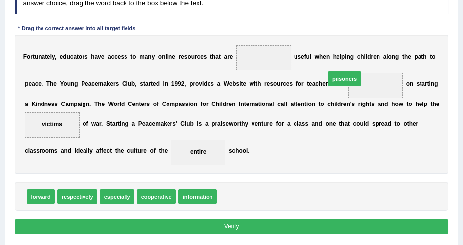
drag, startPoint x: 228, startPoint y: 194, endPoint x: 355, endPoint y: 55, distance: 188.4
click at [355, 55] on div "Instructions: In the text below some words are missing. Drag words from the box…" at bounding box center [231, 111] width 438 height 259
drag, startPoint x: 230, startPoint y: 198, endPoint x: 357, endPoint y: 67, distance: 182.0
click at [369, 108] on b "t" at bounding box center [370, 104] width 2 height 7
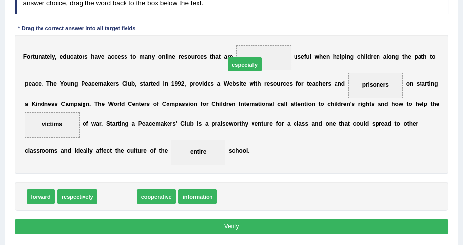
drag, startPoint x: 128, startPoint y: 194, endPoint x: 278, endPoint y: 38, distance: 216.6
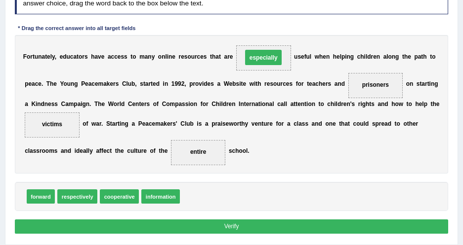
click at [286, 148] on div "F o r t u n a t e l y , e d u c a t o r s h a v e a c c e s s t o m a n y o n l…" at bounding box center [232, 104] width 434 height 139
click at [213, 147] on div "F o r t u n a t e l y , e d u c a t o r s h a v e a c c e s s t o m a n y o n l…" at bounding box center [232, 104] width 434 height 139
click at [207, 226] on button "Verify" at bounding box center [232, 227] width 434 height 14
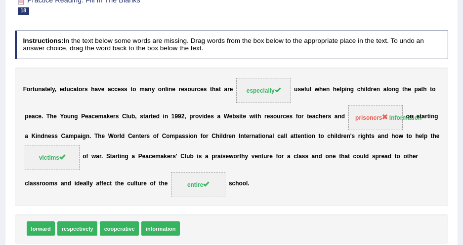
scroll to position [51, 0]
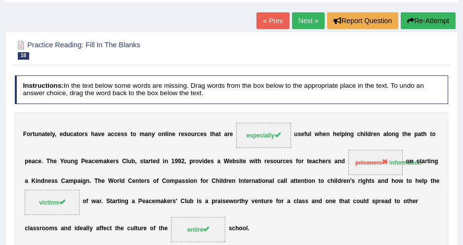
click at [259, 27] on link "« Prev" at bounding box center [272, 20] width 33 height 17
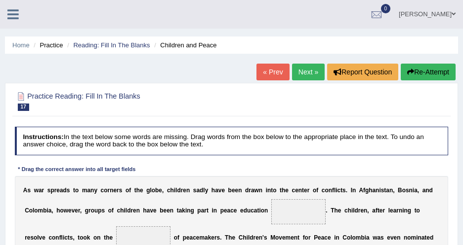
click at [274, 81] on div "« Prev Next » Report Question Re-Attempt" at bounding box center [357, 73] width 202 height 19
click at [298, 71] on link "Next »" at bounding box center [308, 72] width 33 height 17
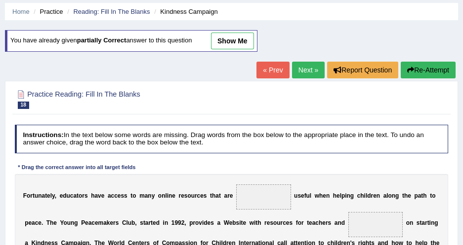
scroll to position [89, 0]
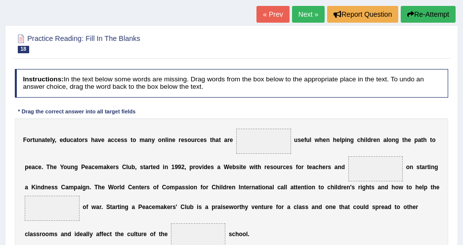
click at [299, 21] on link "Next »" at bounding box center [308, 14] width 33 height 17
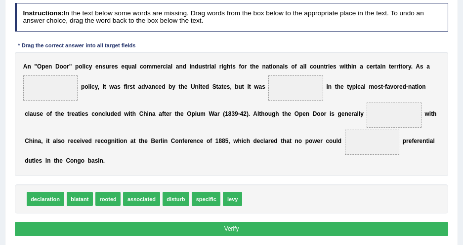
scroll to position [134, 0]
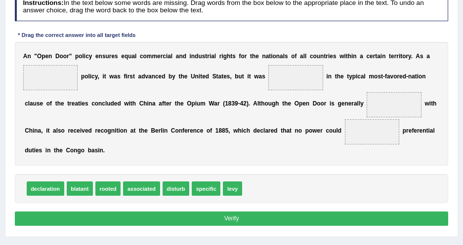
click at [176, 43] on div "A n " O p e n D o o r " p o l i c y e n s u r e s e q u a l c o m m e r c i a l…" at bounding box center [232, 104] width 434 height 124
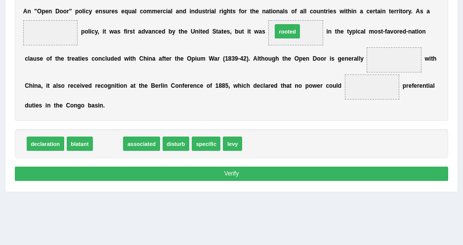
drag, startPoint x: 110, startPoint y: 144, endPoint x: 318, endPoint y: 13, distance: 245.0
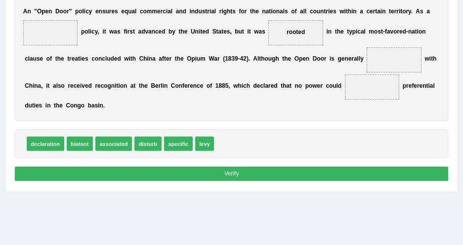
scroll to position [134, 0]
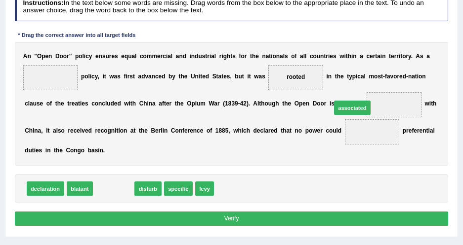
drag, startPoint x: 106, startPoint y: 186, endPoint x: 386, endPoint y: 90, distance: 296.5
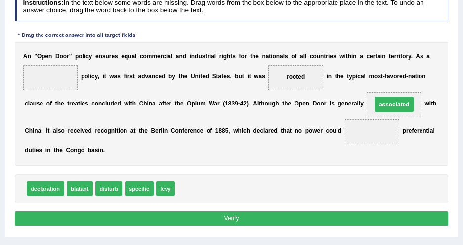
click at [349, 153] on div "A n " O p e n D o o r " p o l i c y e n s u r e s e q u a l c o m m e r c i a l…" at bounding box center [232, 104] width 434 height 124
click at [309, 174] on div "declaration blatant disturb specific levy" at bounding box center [232, 188] width 434 height 29
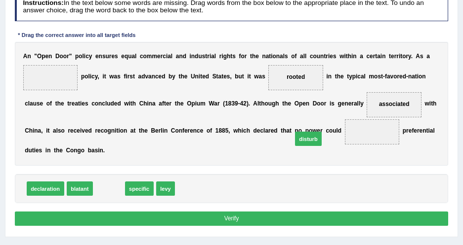
drag, startPoint x: 110, startPoint y: 189, endPoint x: 344, endPoint y: 130, distance: 241.9
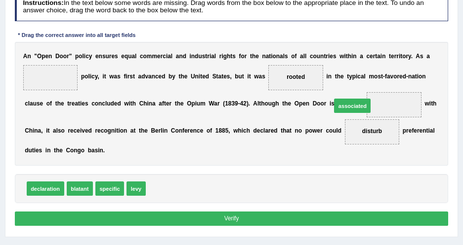
drag, startPoint x: 167, startPoint y: 189, endPoint x: 386, endPoint y: 88, distance: 240.5
drag, startPoint x: 240, startPoint y: 107, endPoint x: 205, endPoint y: 115, distance: 35.5
click at [240, 107] on div "A n " O p e n D o o r " p o l i c y e n s u r e s e q u a l c o m m e r c i a l…" at bounding box center [232, 104] width 434 height 124
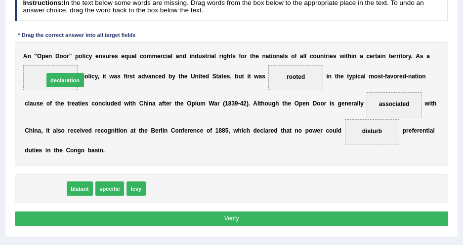
drag, startPoint x: 30, startPoint y: 187, endPoint x: 47, endPoint y: 60, distance: 128.1
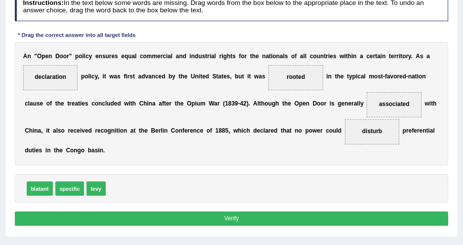
click at [155, 224] on div "Instructions: In the text below some words are missing. Drag words from the box…" at bounding box center [231, 111] width 438 height 245
click at [156, 220] on button "Verify" at bounding box center [232, 219] width 434 height 14
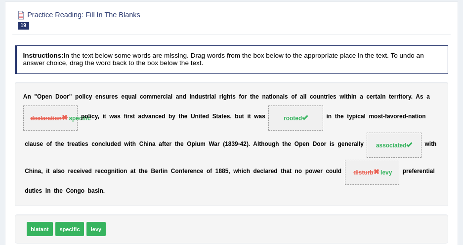
scroll to position [45, 0]
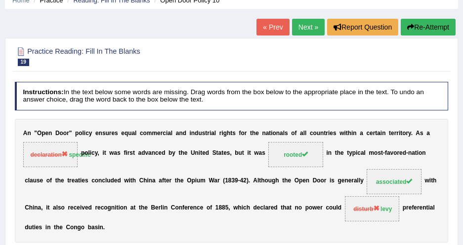
click at [309, 31] on link "Next »" at bounding box center [308, 27] width 33 height 17
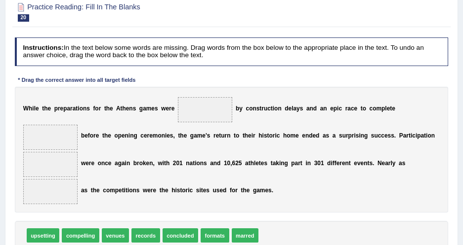
scroll to position [134, 0]
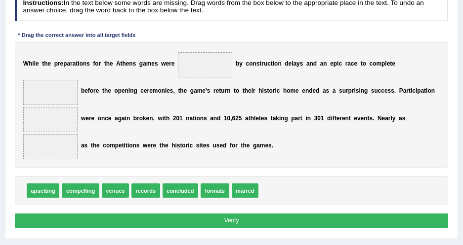
click at [238, 30] on div "Instructions: In the text below some words are missing. Drag words from the box…" at bounding box center [231, 112] width 438 height 246
drag, startPoint x: 139, startPoint y: 175, endPoint x: 417, endPoint y: 77, distance: 295.1
click at [247, 29] on div "Instructions: In the text below some words are missing. Drag words from the box…" at bounding box center [231, 112] width 438 height 246
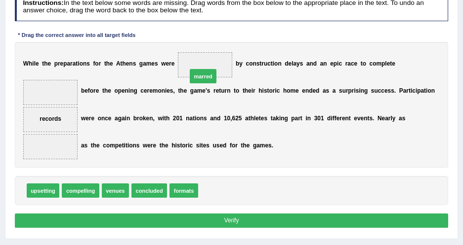
drag, startPoint x: 195, startPoint y: 176, endPoint x: 182, endPoint y: 41, distance: 135.4
click at [182, 41] on div "Instructions: In the text below some words are missing. Drag words from the box…" at bounding box center [231, 112] width 438 height 246
drag, startPoint x: 205, startPoint y: 178, endPoint x: 195, endPoint y: 46, distance: 132.3
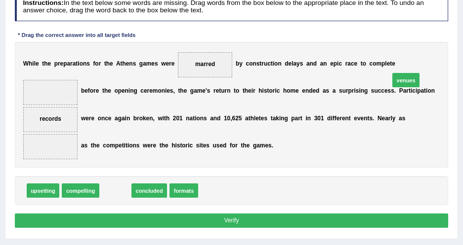
drag, startPoint x: 115, startPoint y: 173, endPoint x: 456, endPoint y: 43, distance: 365.7
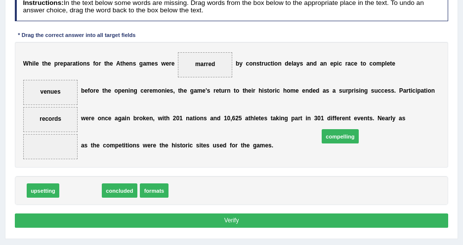
drag, startPoint x: 88, startPoint y: 172, endPoint x: 394, endPoint y: 108, distance: 311.8
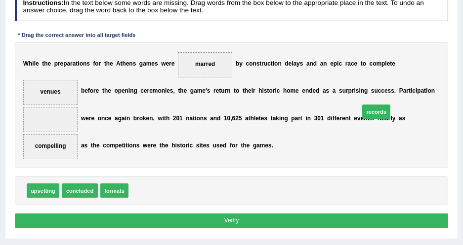
drag, startPoint x: 137, startPoint y: 177, endPoint x: 408, endPoint y: 84, distance: 287.1
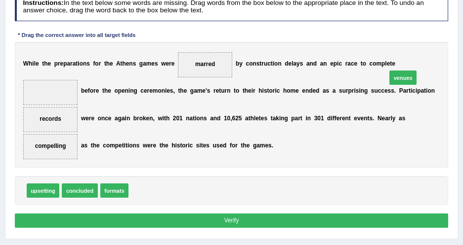
drag, startPoint x: 134, startPoint y: 176, endPoint x: 439, endPoint y: 43, distance: 332.0
click at [433, 132] on div "W h i l e t h e p r e p a r a t i o n s f o r t h e A t h e n s g a m e s w e r…" at bounding box center [232, 105] width 434 height 126
click at [328, 214] on button "Verify" at bounding box center [232, 221] width 434 height 14
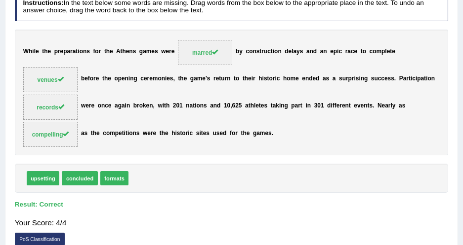
drag, startPoint x: 45, startPoint y: 160, endPoint x: 352, endPoint y: 98, distance: 312.4
click at [314, 91] on div "Instructions: In the text below some words are missing. Drag words from the box…" at bounding box center [231, 122] width 438 height 266
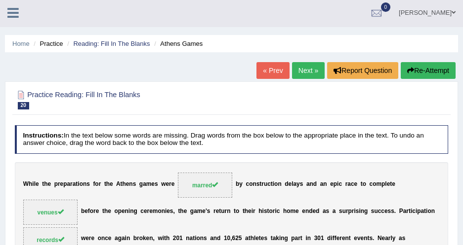
scroll to position [0, 0]
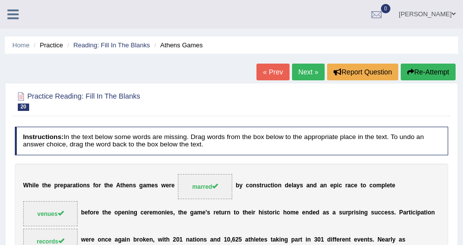
click at [304, 66] on link "Next »" at bounding box center [308, 72] width 33 height 17
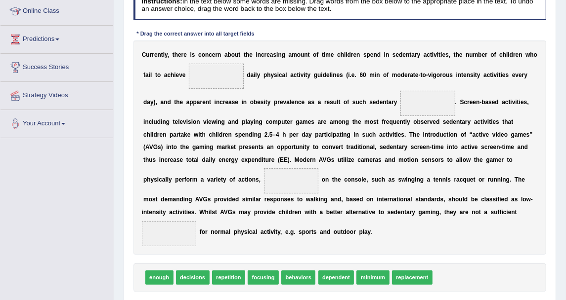
scroll to position [134, 0]
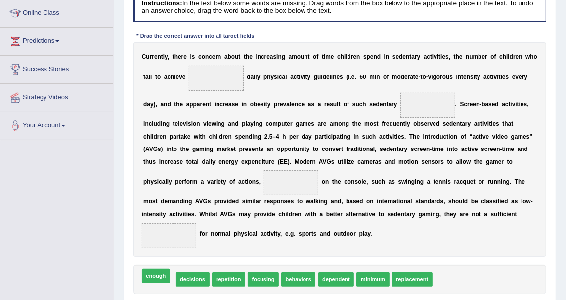
drag, startPoint x: 164, startPoint y: 281, endPoint x: 161, endPoint y: 276, distance: 5.9
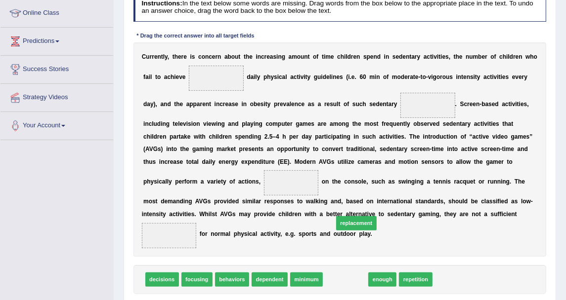
drag, startPoint x: 338, startPoint y: 272, endPoint x: 351, endPoint y: 205, distance: 67.8
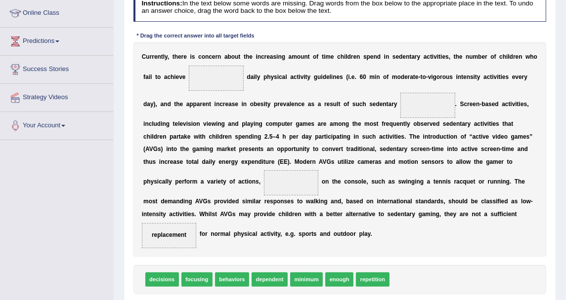
click at [462, 204] on b at bounding box center [468, 201] width 3 height 7
drag, startPoint x: 191, startPoint y: 272, endPoint x: 165, endPoint y: 158, distance: 116.5
click at [248, 195] on div "C u r r e n t l y , t h e r e i s c o n c e r n a b o u t t h e i n c r e a s i…" at bounding box center [339, 149] width 413 height 214
